Goal: Transaction & Acquisition: Purchase product/service

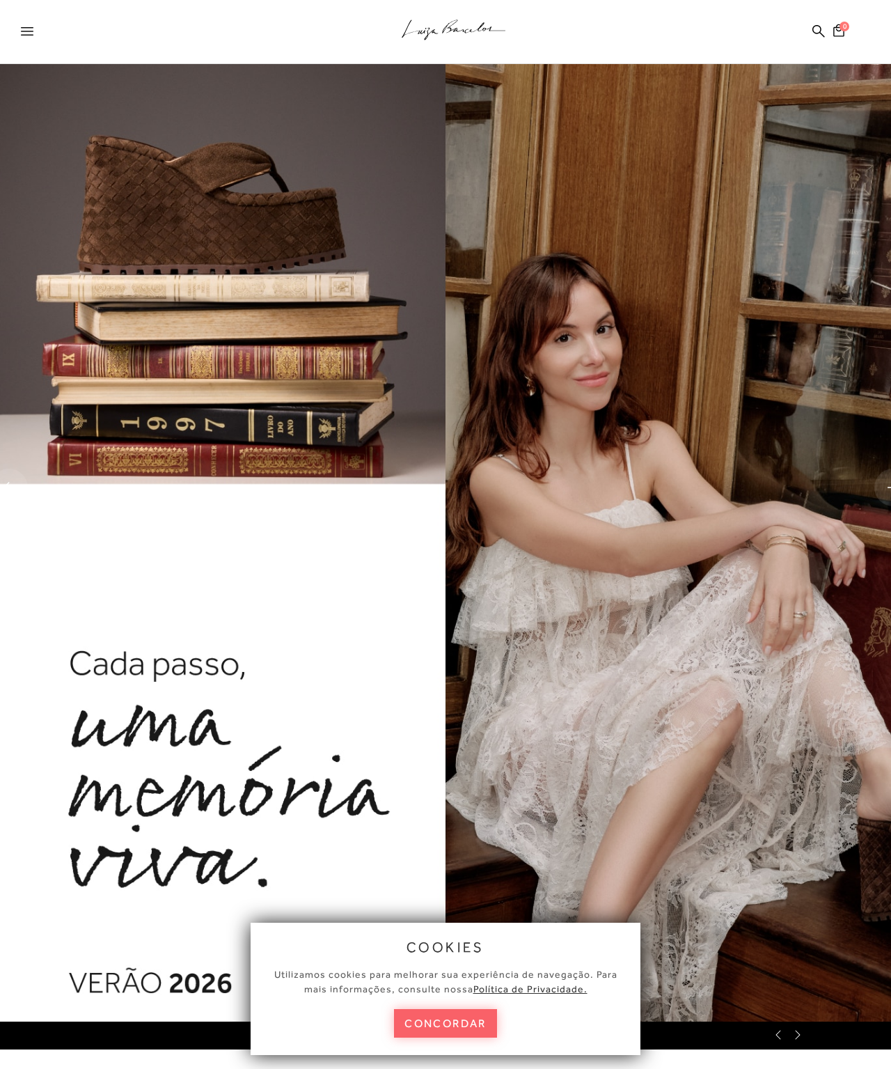
click at [448, 1018] on button "concordar" at bounding box center [445, 1023] width 103 height 29
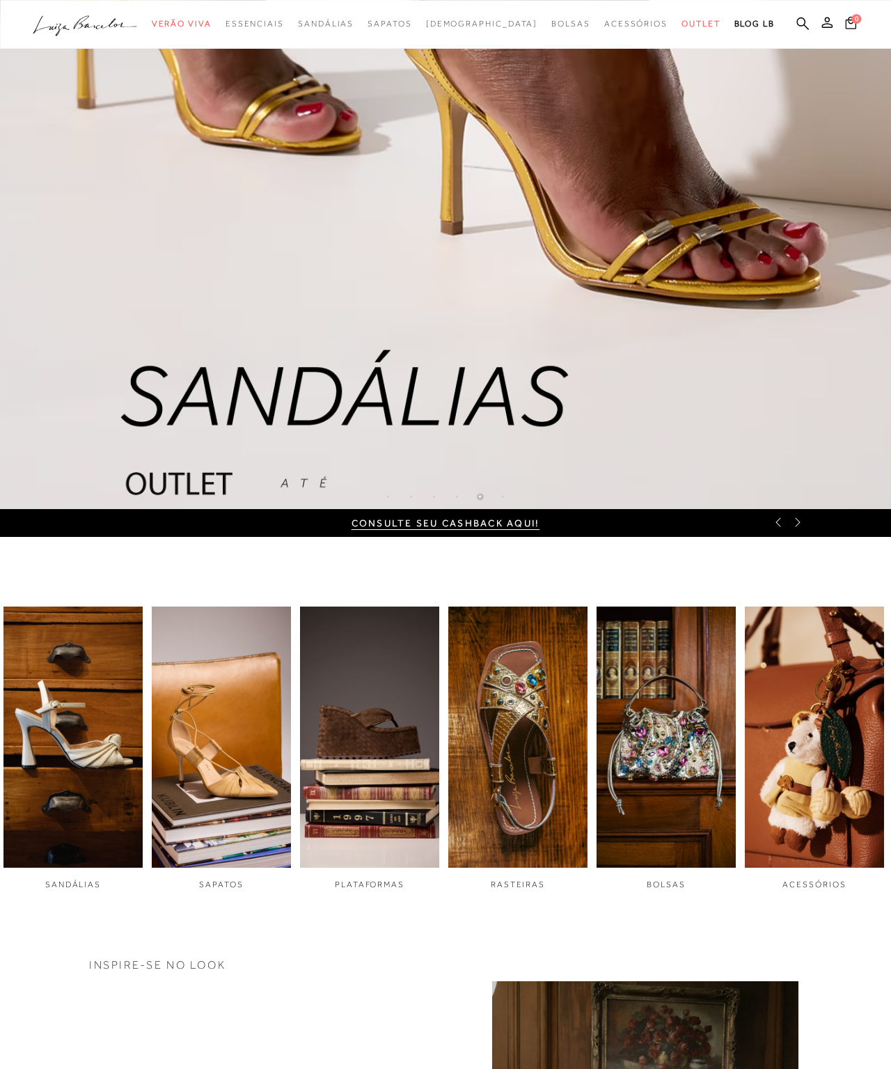
scroll to position [560, 107]
click at [481, 779] on img "4 / 6" at bounding box center [517, 736] width 139 height 261
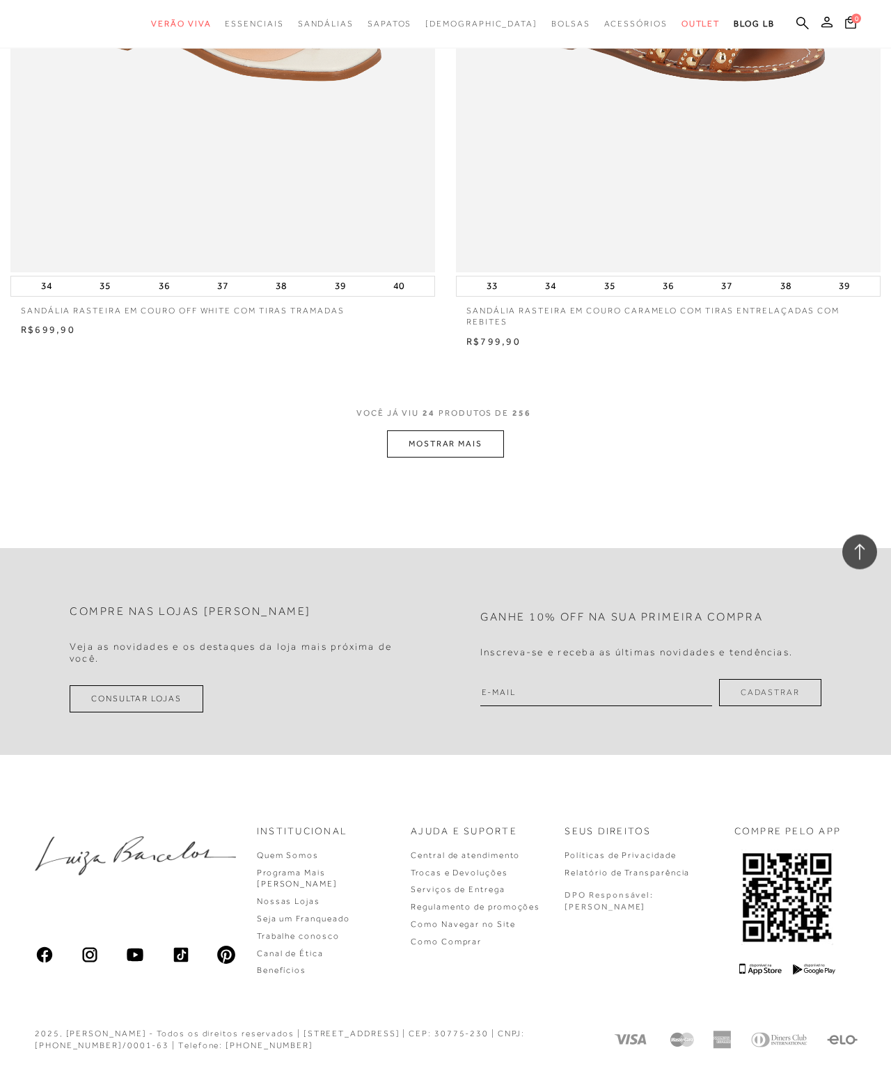
scroll to position [8372, 0]
click at [473, 458] on button "MOSTRAR MAIS" at bounding box center [445, 444] width 117 height 27
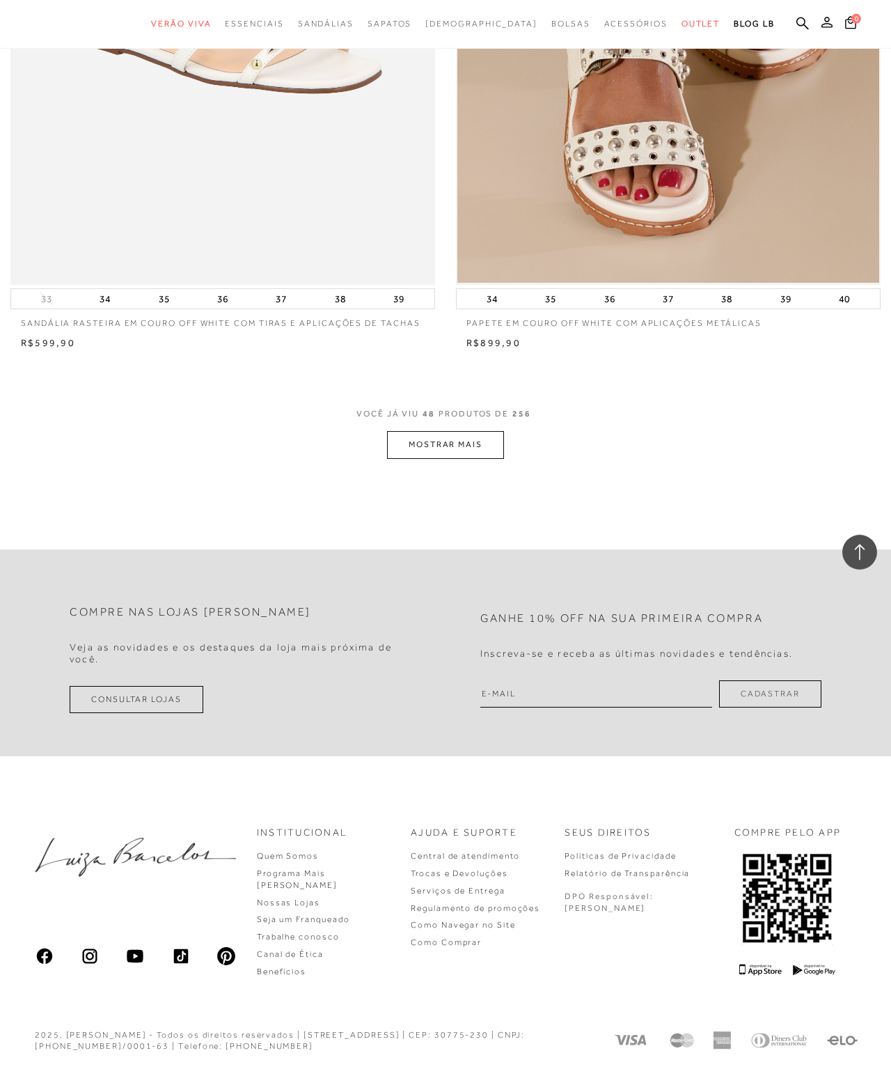
scroll to position [17107, 0]
click at [398, 458] on button "MOSTRAR MAIS" at bounding box center [445, 444] width 117 height 27
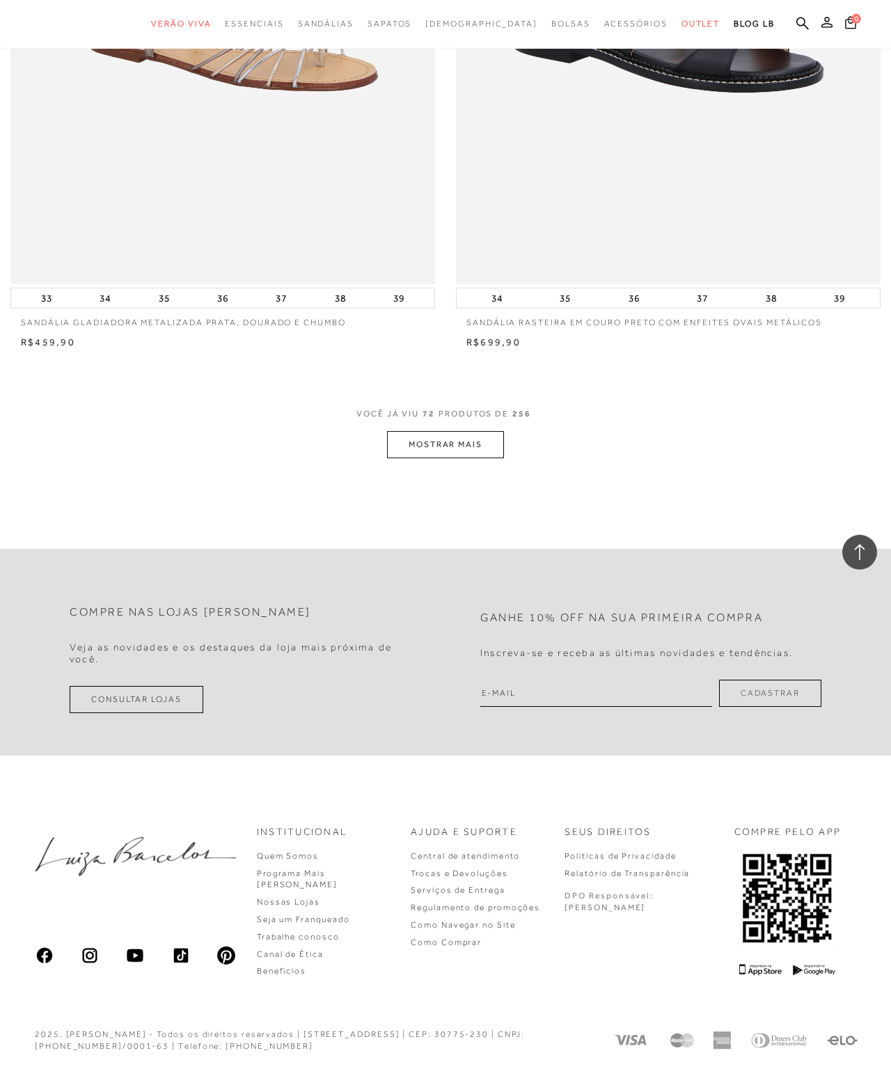
scroll to position [25806, 0]
click at [488, 458] on button "MOSTRAR MAIS" at bounding box center [445, 444] width 117 height 27
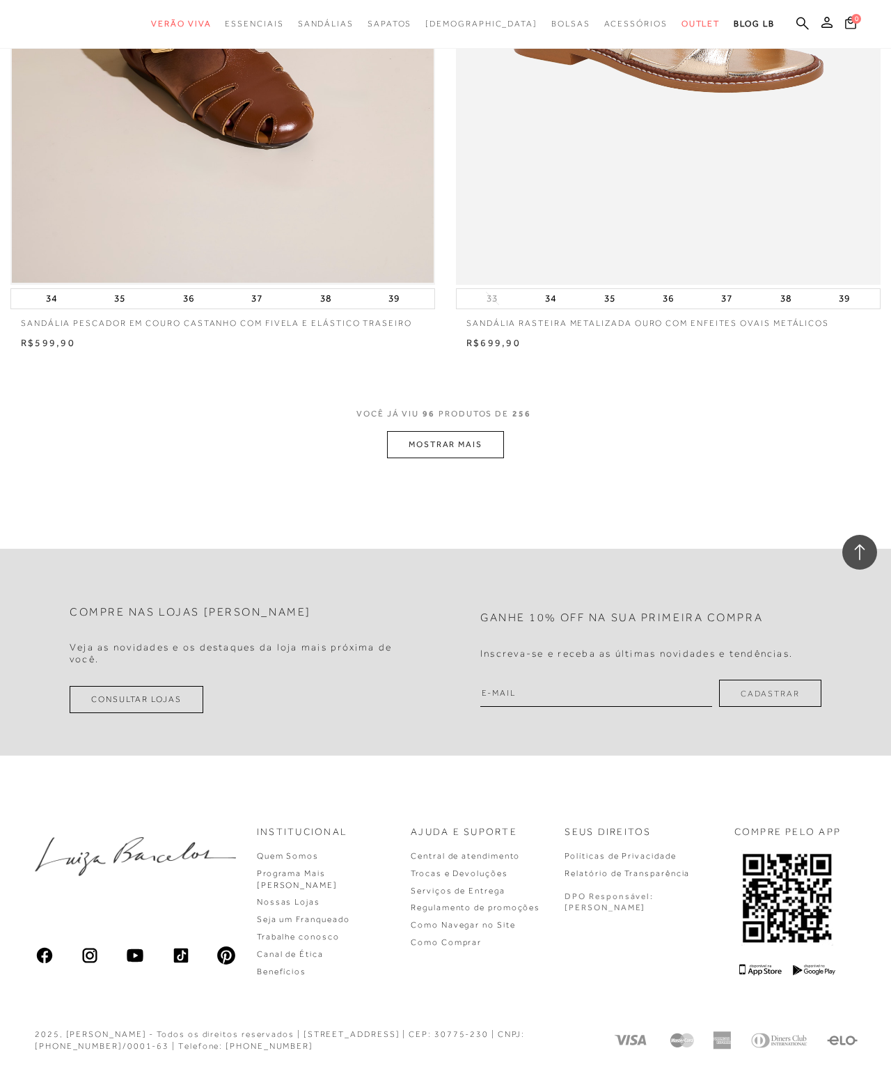
scroll to position [34614, 0]
click at [488, 458] on button "MOSTRAR MAIS" at bounding box center [445, 444] width 117 height 27
